Goal: Task Accomplishment & Management: Manage account settings

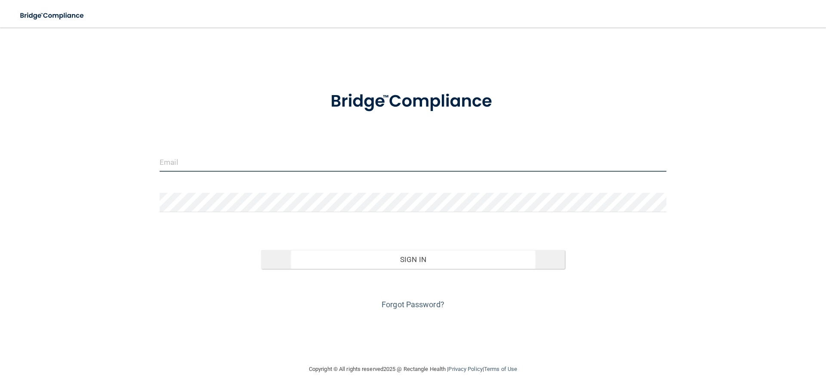
type input "[EMAIL_ADDRESS][DOMAIN_NAME]"
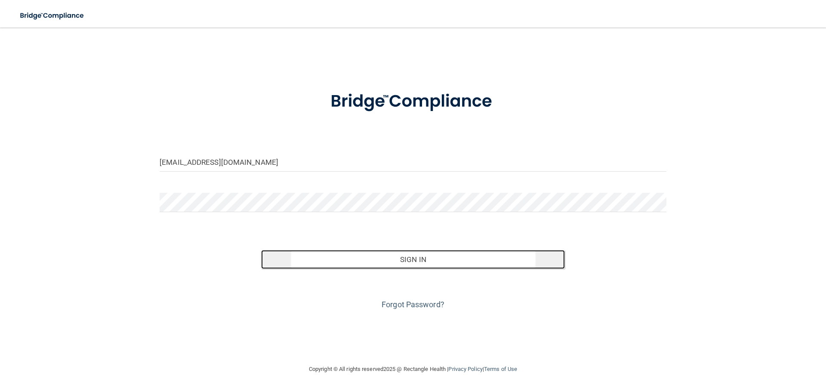
click at [392, 259] on button "Sign In" at bounding box center [413, 259] width 304 height 19
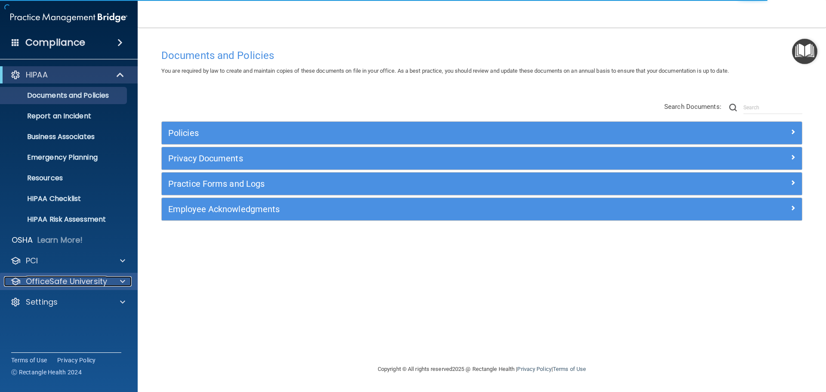
click at [125, 281] on span at bounding box center [122, 281] width 5 height 10
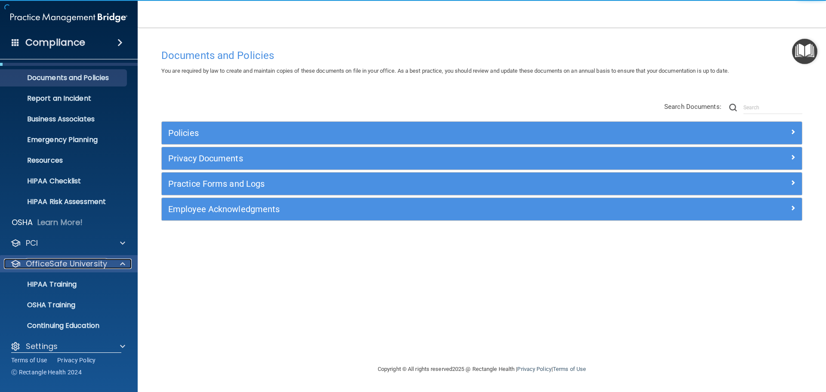
scroll to position [27, 0]
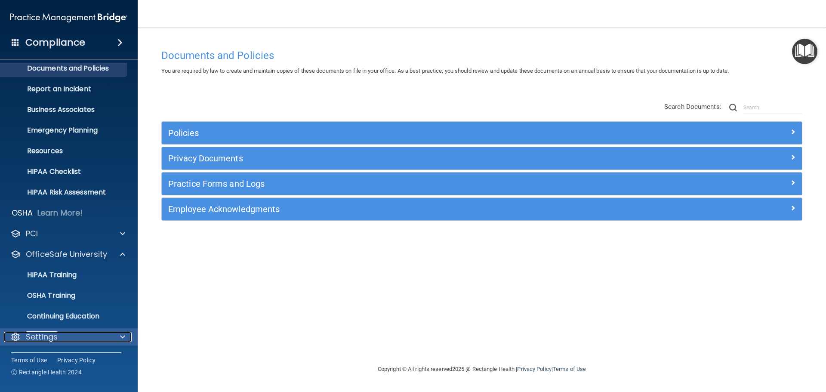
click at [123, 333] on span at bounding box center [122, 337] width 5 height 10
click at [123, 335] on span at bounding box center [122, 337] width 5 height 10
click at [120, 336] on div at bounding box center [122, 337] width 22 height 10
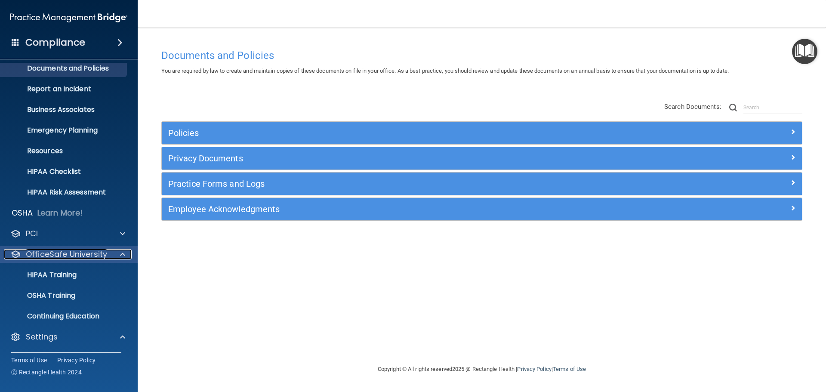
click at [59, 254] on p "OfficeSafe University" at bounding box center [66, 254] width 81 height 10
click at [61, 276] on p "HIPAA Training" at bounding box center [41, 275] width 71 height 9
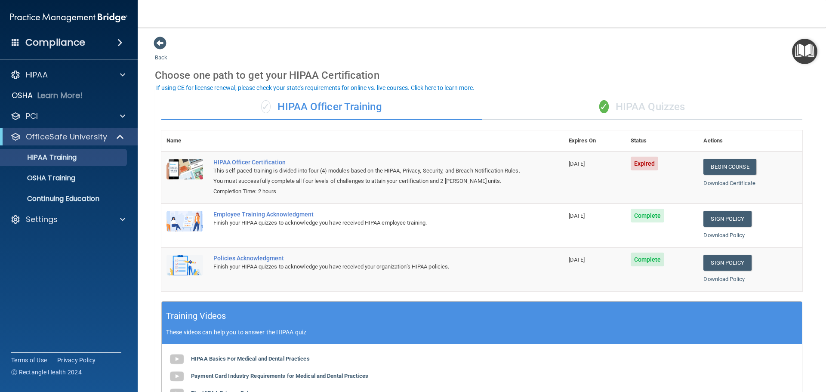
click at [628, 110] on div "✓ HIPAA Quizzes" at bounding box center [642, 107] width 321 height 26
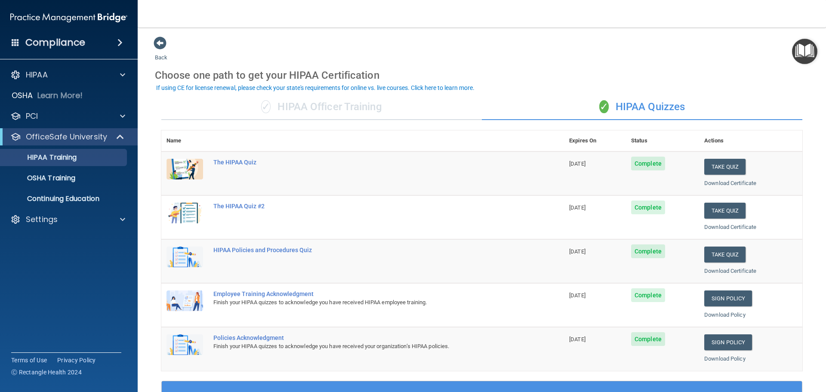
click at [323, 115] on div "✓ HIPAA Officer Training" at bounding box center [321, 107] width 321 height 26
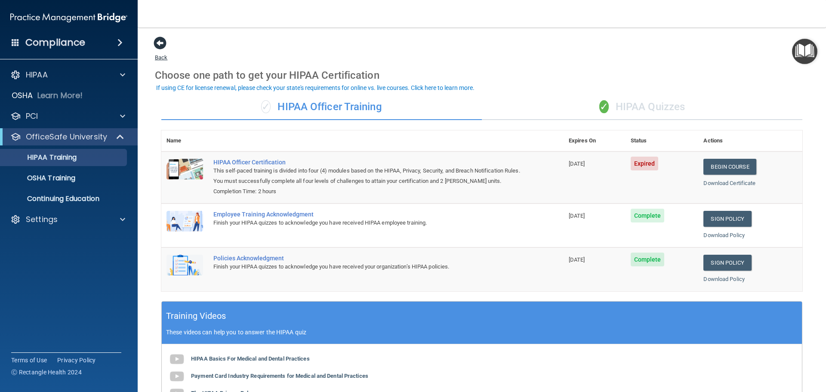
click at [159, 47] on span at bounding box center [160, 43] width 13 height 13
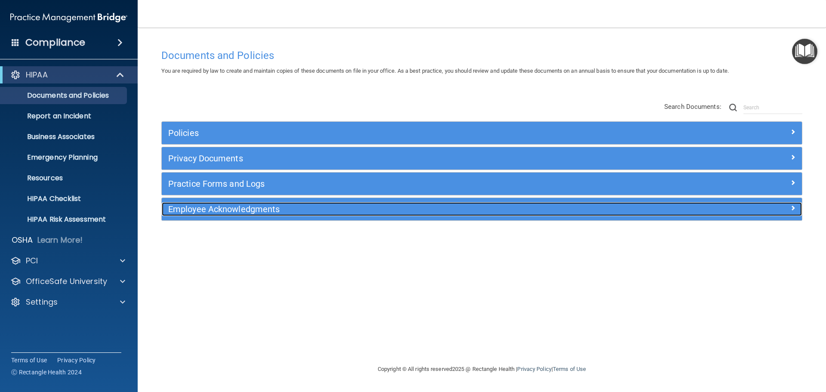
click at [251, 209] on h5 "Employee Acknowledgments" at bounding box center [401, 208] width 467 height 9
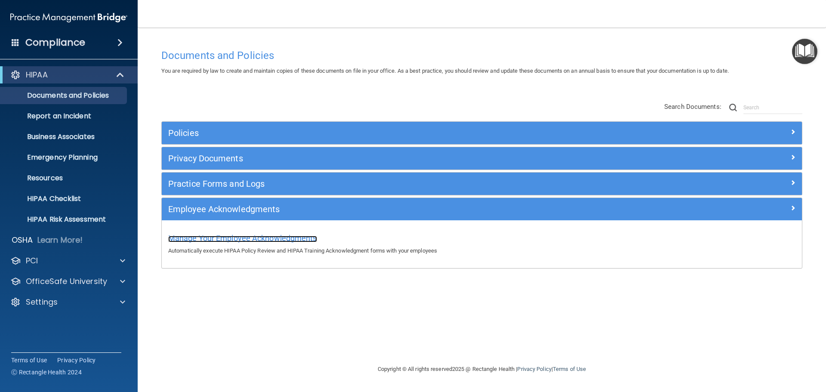
click at [250, 235] on span "Manage Your Employee Acknowledgments" at bounding box center [242, 238] width 149 height 9
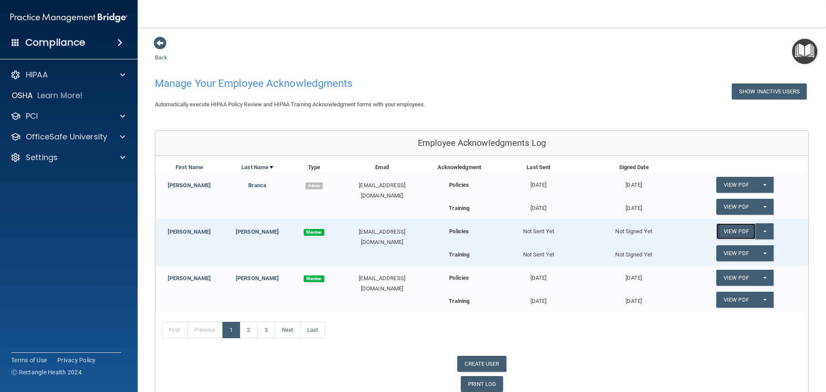
click at [723, 230] on link "View PDF" at bounding box center [736, 231] width 40 height 16
click at [119, 136] on div at bounding box center [122, 137] width 22 height 10
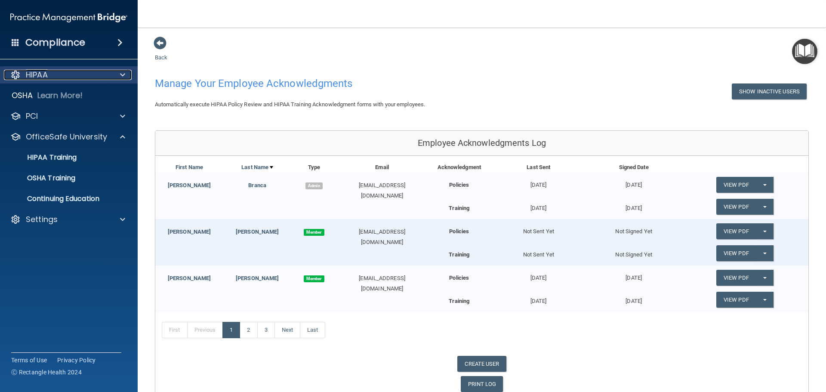
click at [120, 72] on div at bounding box center [122, 75] width 22 height 10
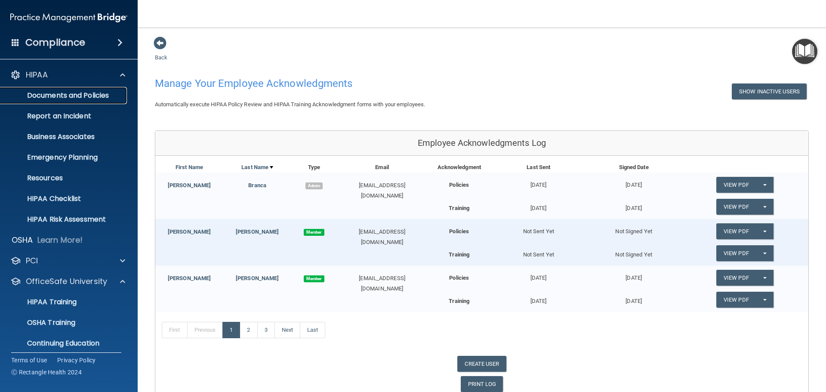
click at [89, 96] on p "Documents and Policies" at bounding box center [64, 95] width 117 height 9
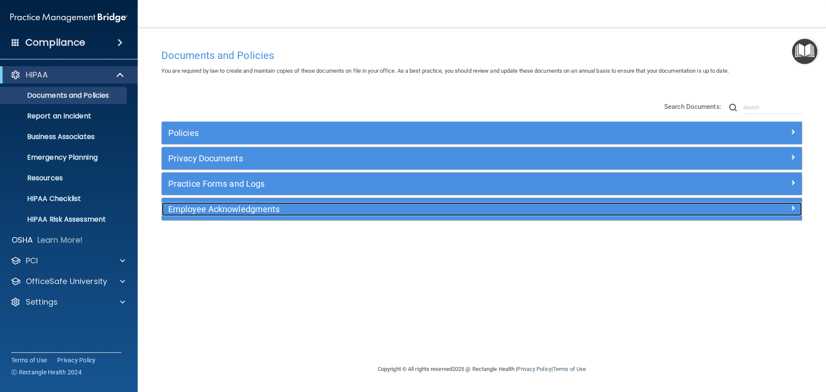
click at [791, 206] on span at bounding box center [792, 208] width 5 height 10
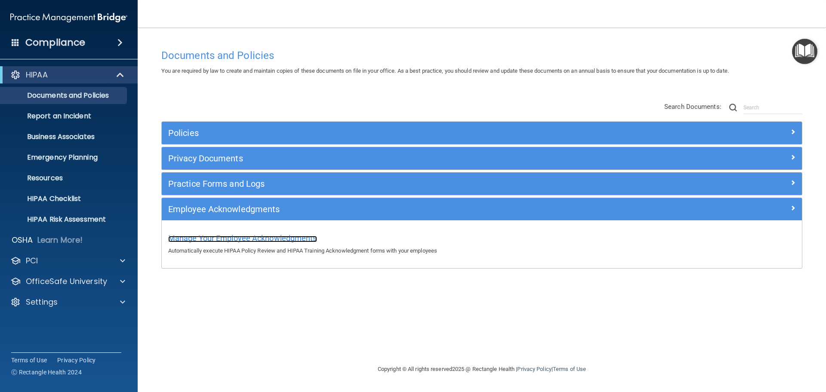
click at [271, 236] on span "Manage Your Employee Acknowledgments" at bounding box center [242, 238] width 149 height 9
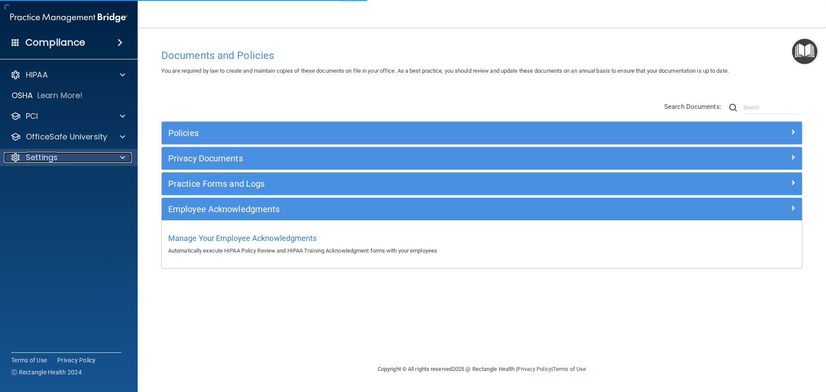
click at [119, 157] on div at bounding box center [122, 157] width 22 height 10
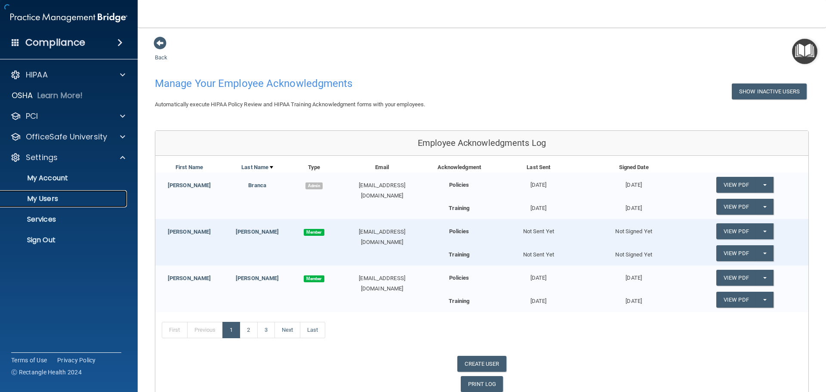
click at [52, 198] on p "My Users" at bounding box center [64, 198] width 117 height 9
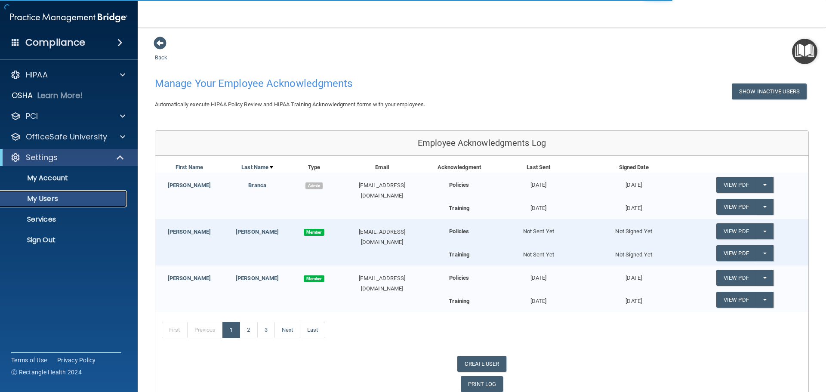
select select "20"
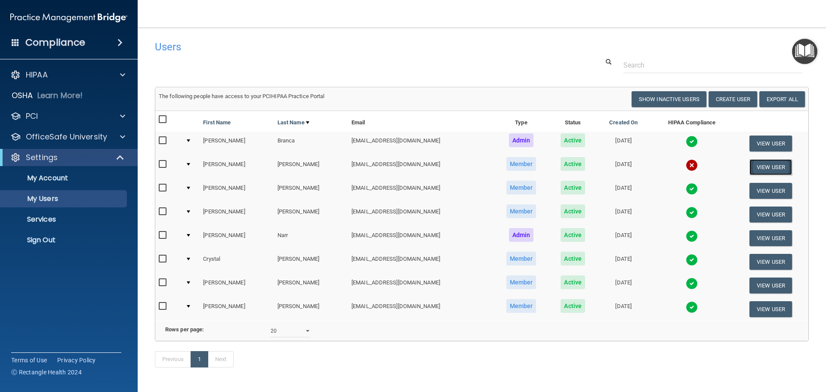
click at [759, 167] on button "View User" at bounding box center [771, 167] width 43 height 16
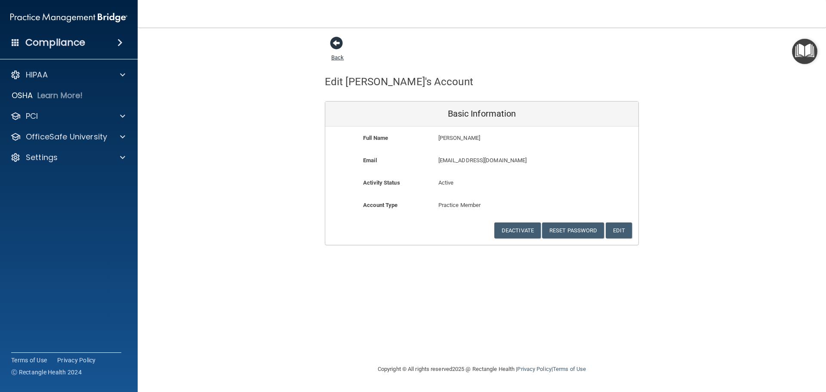
click at [339, 45] on span at bounding box center [336, 43] width 13 height 13
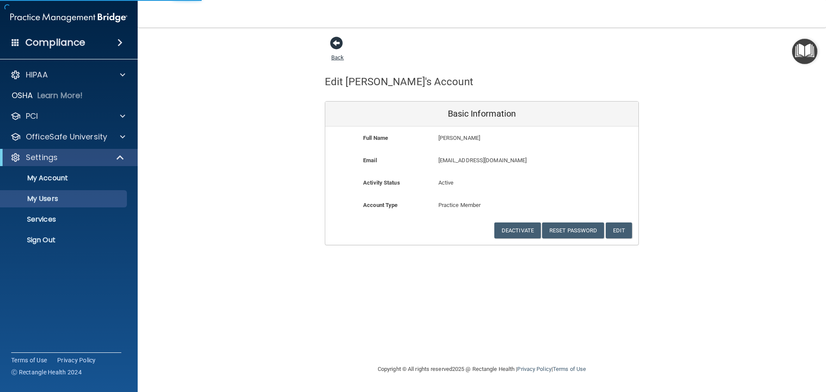
select select "20"
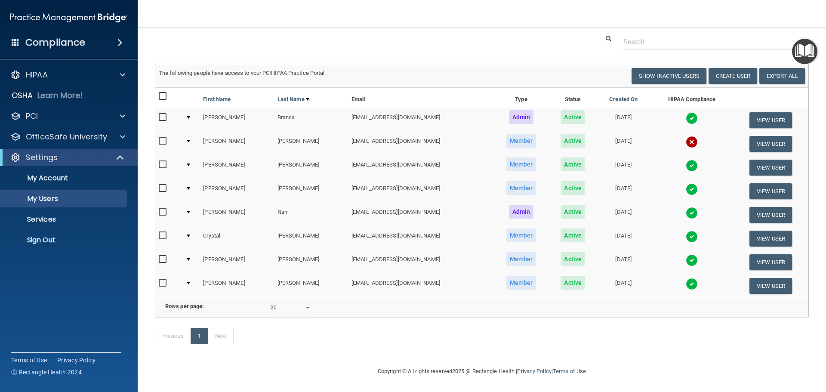
scroll to position [36, 0]
click at [163, 138] on input "checkbox" at bounding box center [164, 141] width 10 height 7
checkbox input "true"
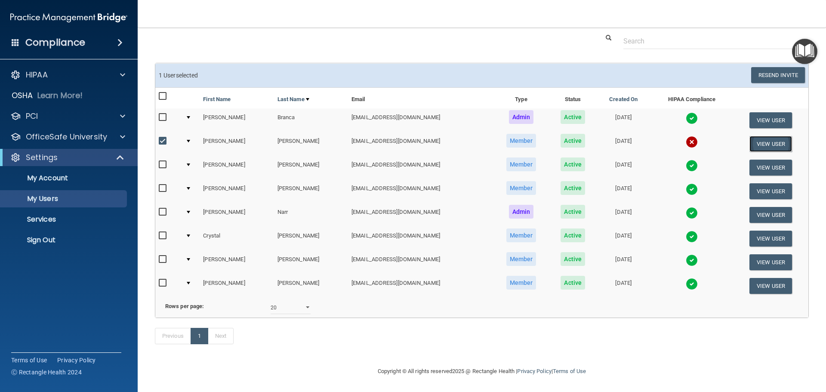
click at [762, 136] on button "View User" at bounding box center [771, 144] width 43 height 16
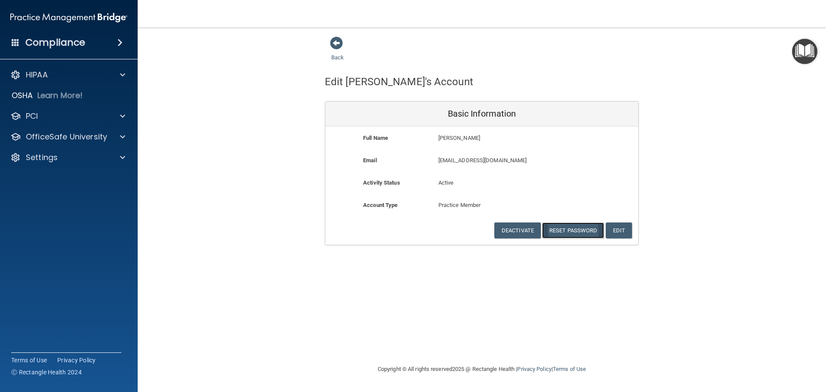
click at [571, 231] on button "Reset Password" at bounding box center [573, 230] width 62 height 16
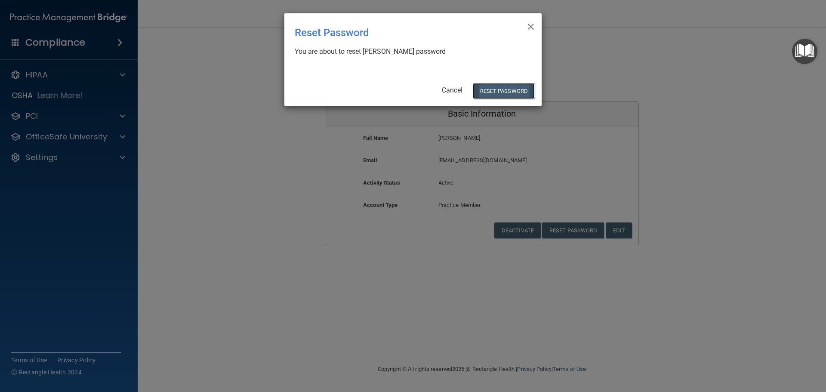
click at [502, 89] on button "Reset Password" at bounding box center [504, 91] width 62 height 16
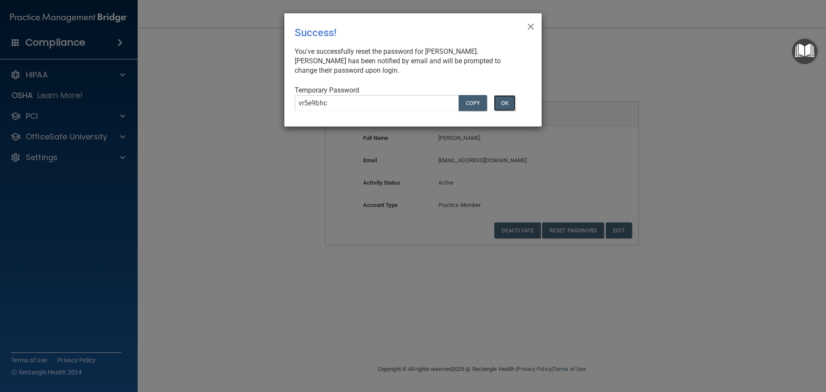
drag, startPoint x: 511, startPoint y: 104, endPoint x: 525, endPoint y: 133, distance: 32.3
click at [524, 135] on div "× Close Success! You've successfully reset the password for [PERSON_NAME]. [PER…" at bounding box center [413, 196] width 826 height 392
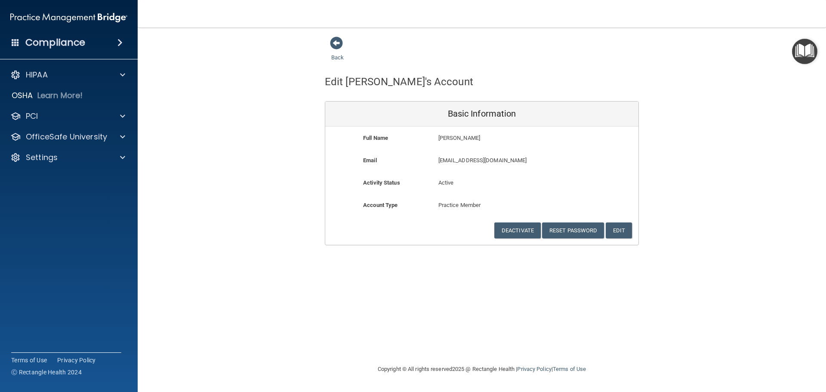
click at [801, 50] on img "Open Resource Center" at bounding box center [804, 51] width 25 height 25
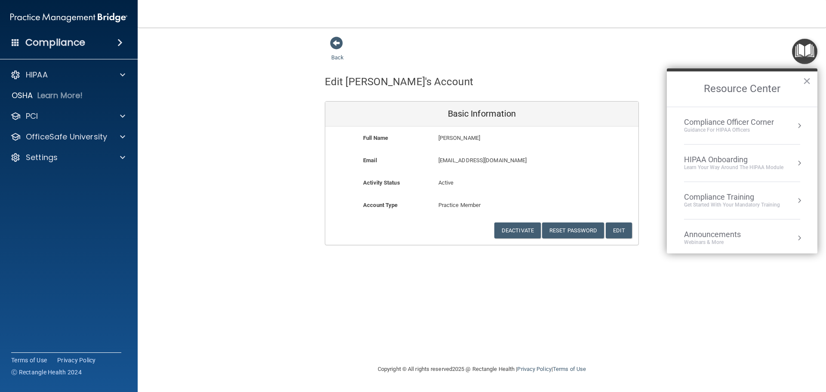
click at [43, 17] on img at bounding box center [68, 17] width 117 height 17
click at [118, 139] on div at bounding box center [122, 137] width 22 height 10
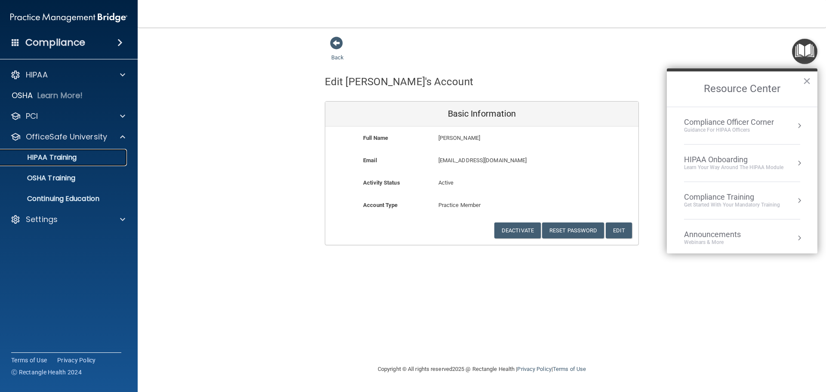
click at [103, 158] on div "HIPAA Training" at bounding box center [64, 157] width 117 height 9
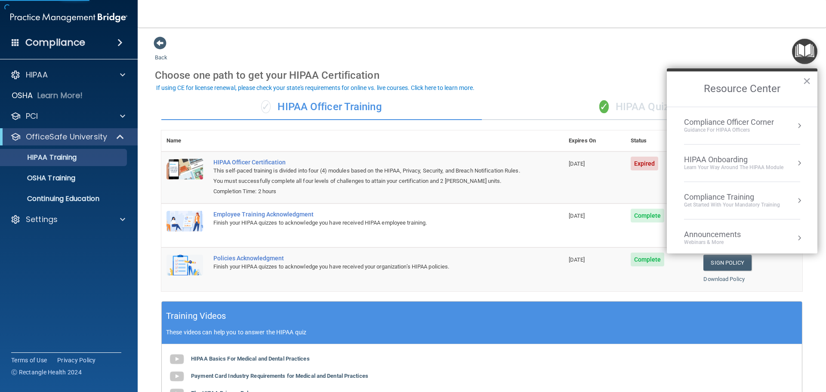
click at [631, 73] on div "Choose one path to get your HIPAA Certification" at bounding box center [482, 75] width 654 height 25
click at [807, 80] on button "×" at bounding box center [807, 81] width 8 height 14
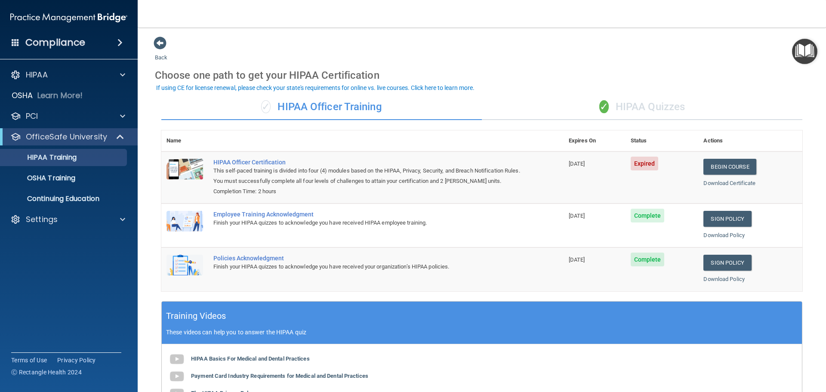
click at [639, 116] on div "✓ HIPAA Quizzes" at bounding box center [642, 107] width 321 height 26
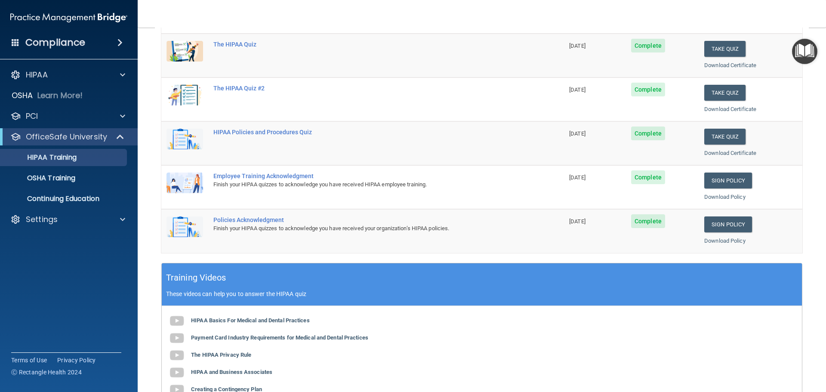
scroll to position [129, 0]
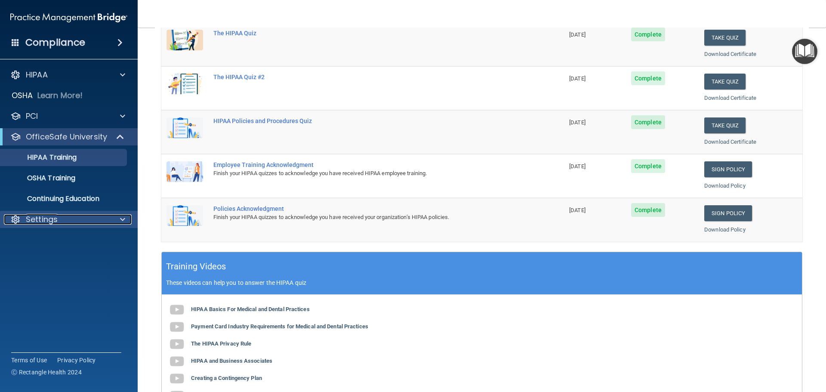
click at [121, 217] on span at bounding box center [122, 219] width 5 height 10
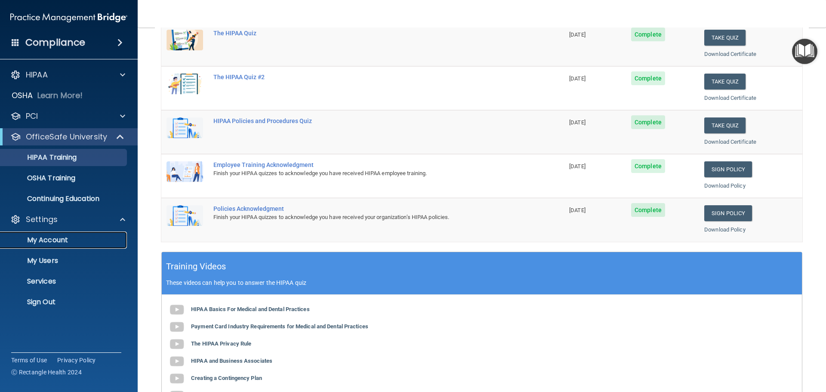
click at [45, 242] on p "My Account" at bounding box center [64, 240] width 117 height 9
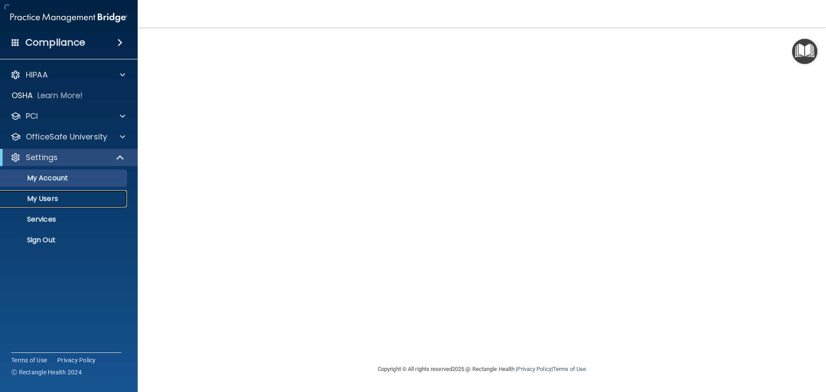
click at [34, 199] on p "My Users" at bounding box center [64, 198] width 117 height 9
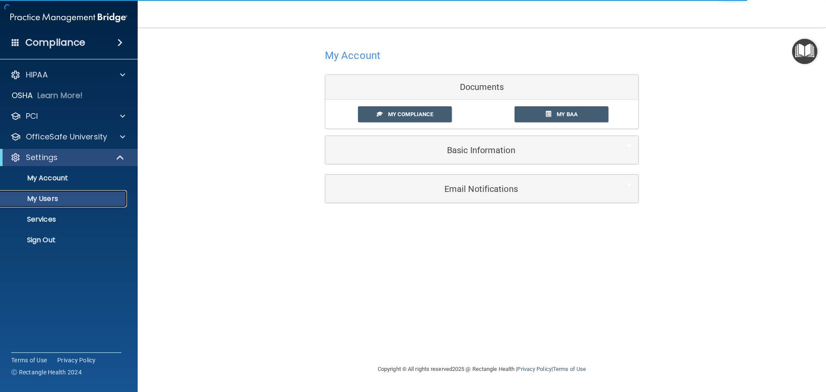
select select "20"
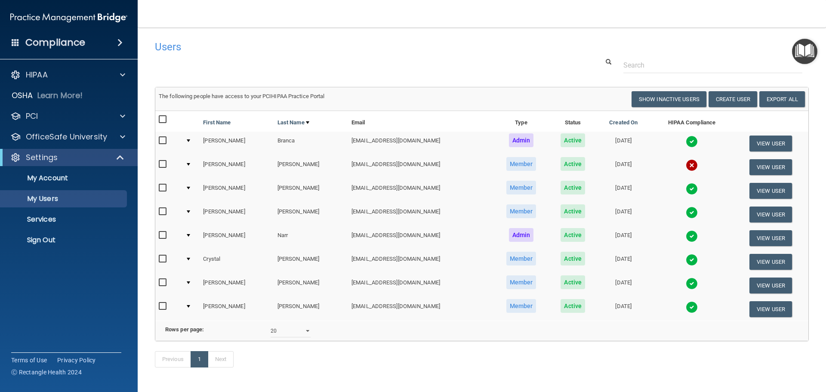
click at [161, 164] on input "checkbox" at bounding box center [164, 164] width 10 height 7
checkbox input "true"
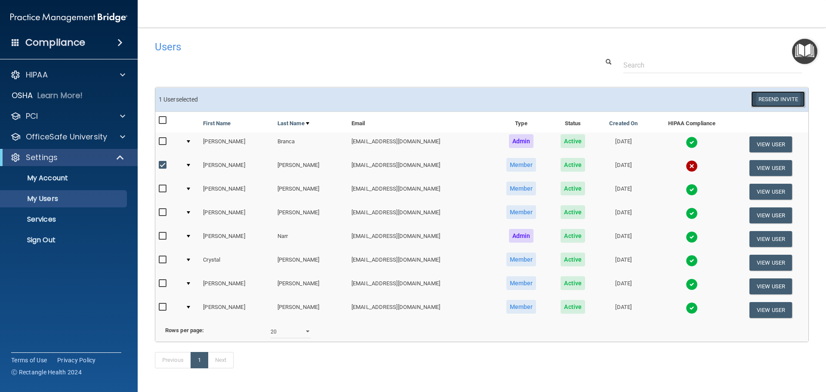
click at [772, 97] on button "Resend Invite" at bounding box center [778, 99] width 54 height 16
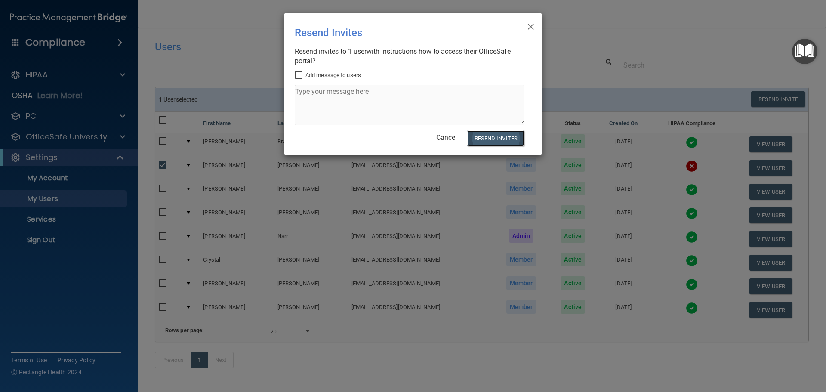
click at [490, 138] on button "Resend Invites" at bounding box center [495, 138] width 57 height 16
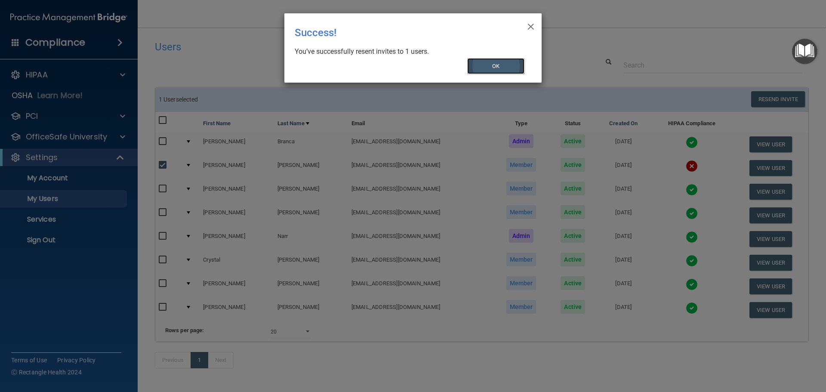
click at [501, 67] on button "OK" at bounding box center [496, 66] width 58 height 16
